Goal: Navigation & Orientation: Find specific page/section

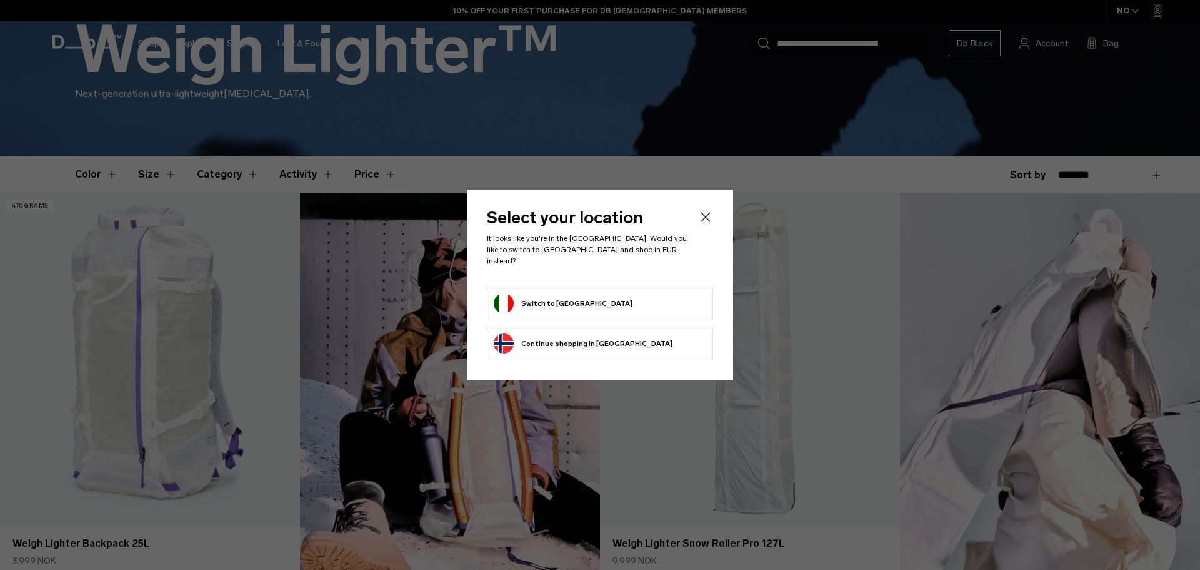
click at [705, 224] on icon "Close" at bounding box center [705, 216] width 15 height 15
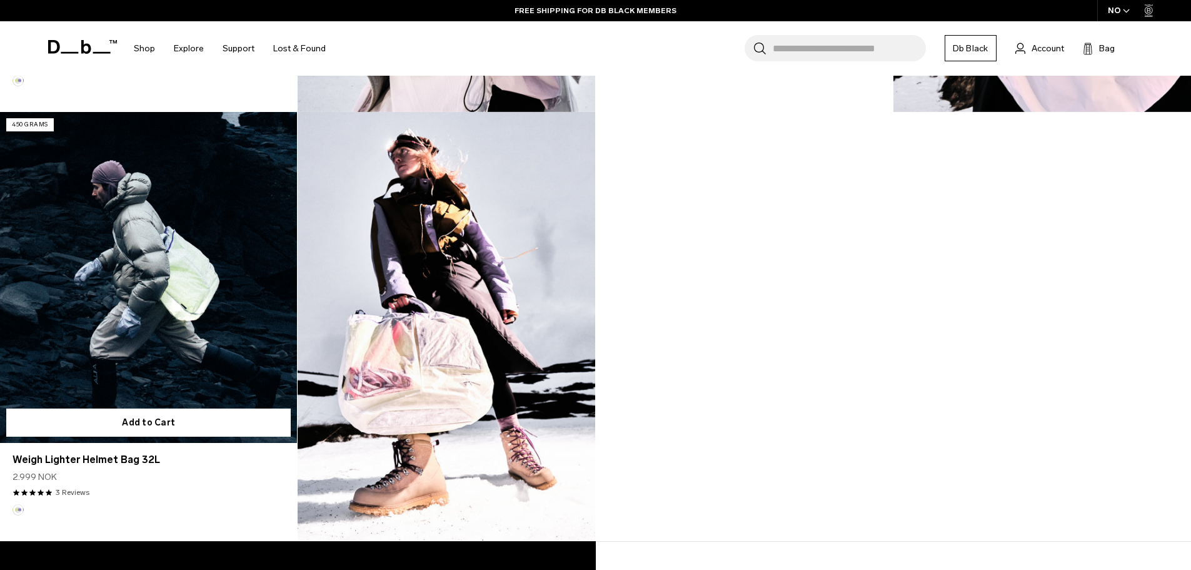
scroll to position [875, 0]
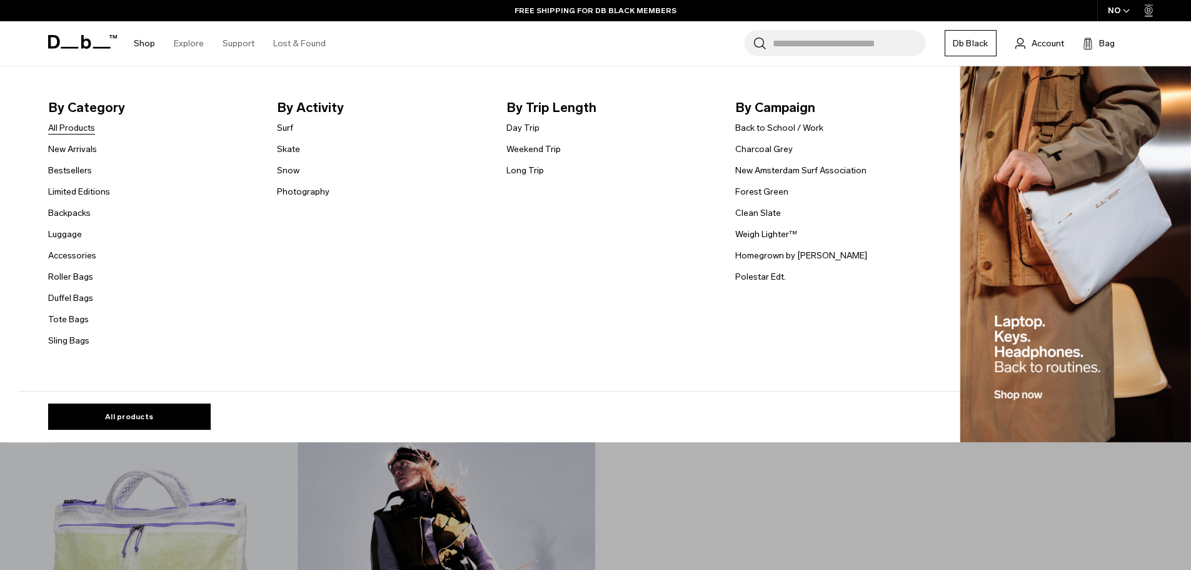
click at [62, 122] on link "All Products" at bounding box center [71, 127] width 47 height 13
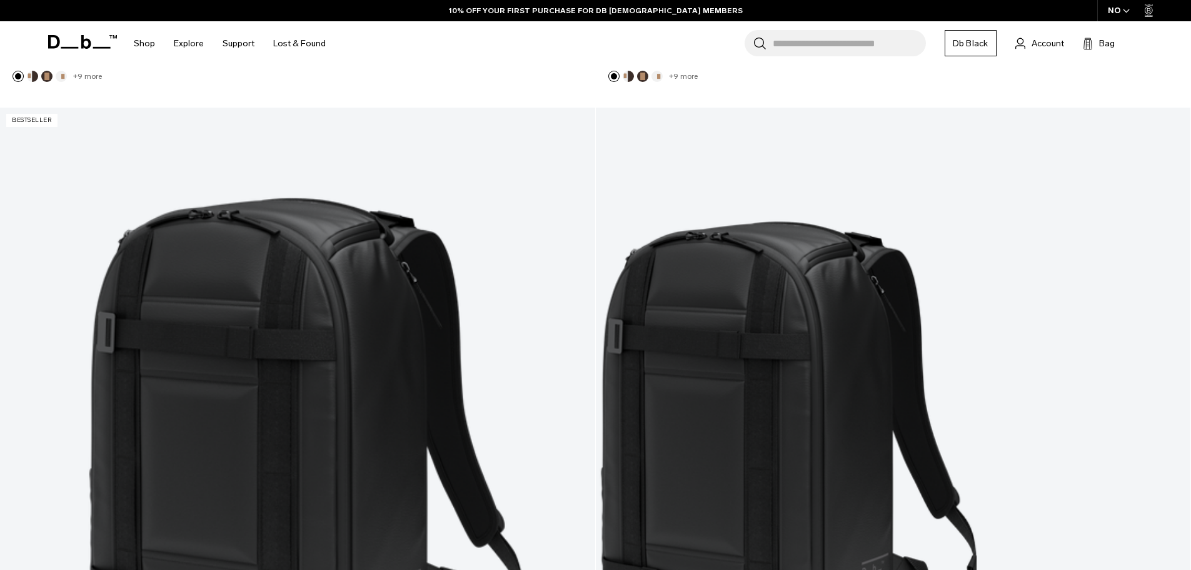
scroll to position [1017, 0]
